Goal: Information Seeking & Learning: Learn about a topic

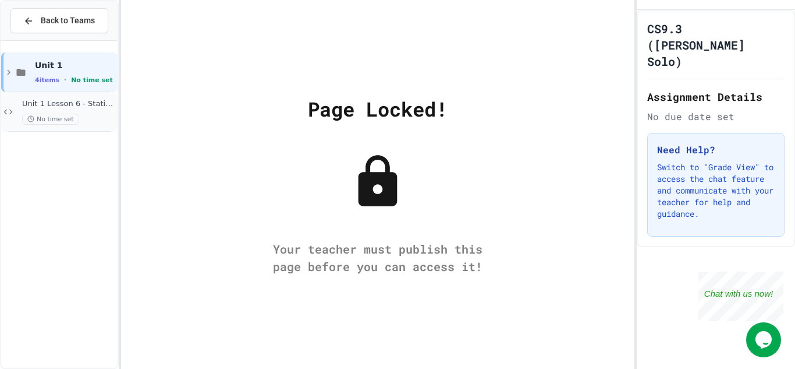
click at [73, 116] on span "No time set" at bounding box center [50, 119] width 57 height 11
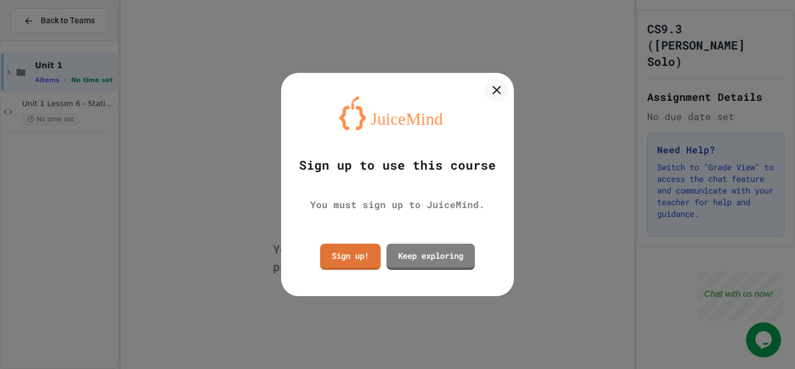
click at [349, 270] on div "Sign up! Keep exploring" at bounding box center [397, 257] width 161 height 32
click at [341, 264] on link "Sign up!" at bounding box center [350, 256] width 61 height 26
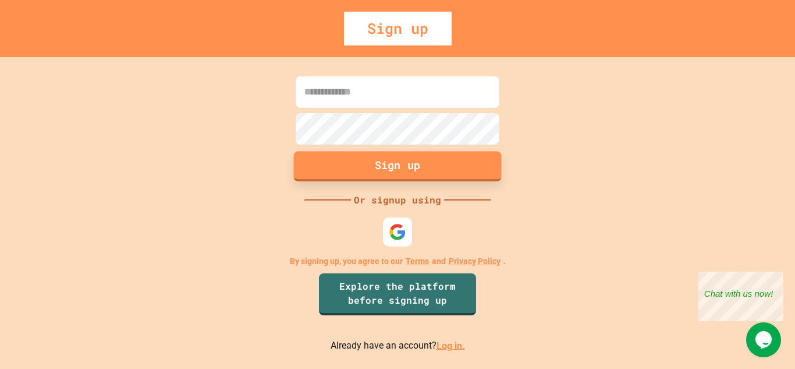
click at [410, 178] on button "Sign up" at bounding box center [398, 166] width 208 height 30
click at [397, 256] on p "By signing up, you agree to our Terms and Privacy Policy ." at bounding box center [398, 261] width 216 height 12
click at [390, 227] on img at bounding box center [397, 231] width 19 height 19
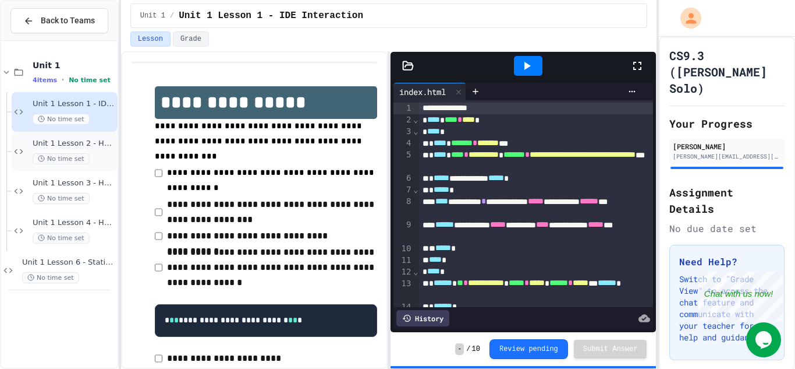
click at [58, 137] on div "Unit 1 Lesson 2 - HTML Doc Setup No time set" at bounding box center [65, 152] width 106 height 40
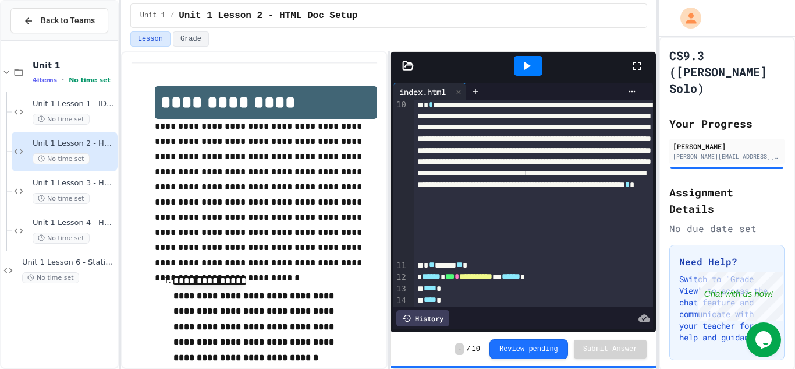
scroll to position [110, 0]
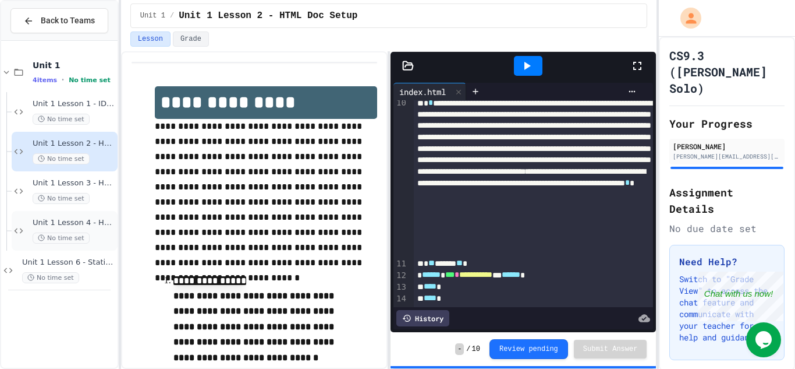
click at [82, 227] on span "Unit 1 Lesson 4 - Headlines Lab" at bounding box center [74, 223] width 83 height 10
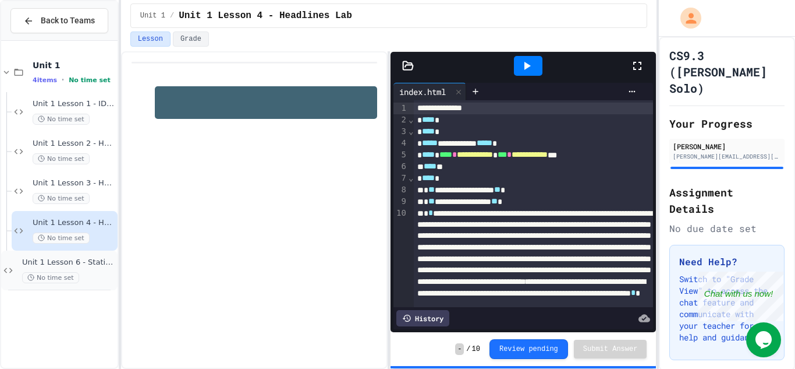
click at [62, 272] on span "No time set" at bounding box center [50, 277] width 57 height 11
